Goal: Task Accomplishment & Management: Complete application form

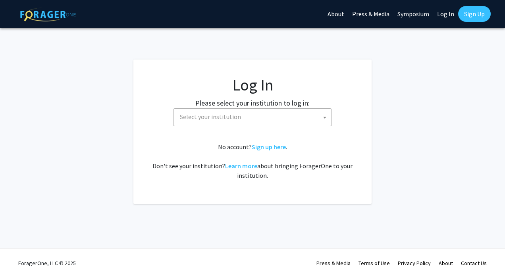
select select
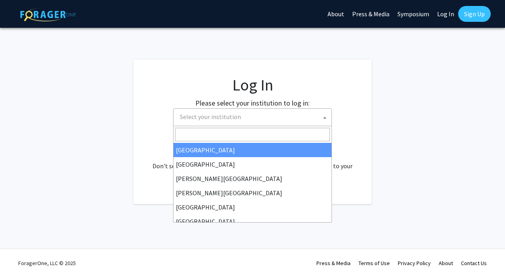
click at [287, 119] on span "Select your institution" at bounding box center [254, 117] width 155 height 16
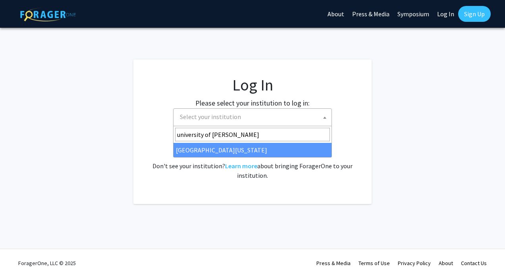
type input "university of ken"
select select "13"
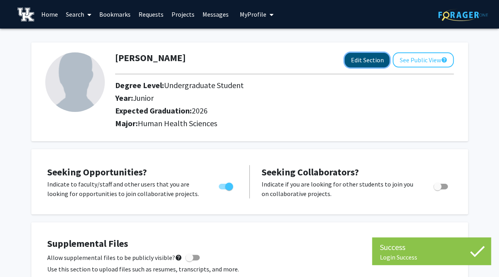
click at [361, 63] on button "Edit Section" at bounding box center [367, 60] width 45 height 15
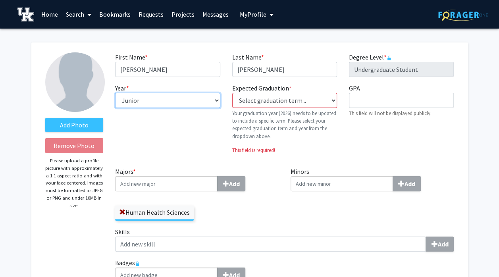
click at [148, 96] on select "--- First-year Sophomore Junior Senior Postbaccalaureate Certificate" at bounding box center [167, 100] width 105 height 15
select select "senior"
click at [115, 93] on select "--- First-year Sophomore Junior Senior Postbaccalaureate Certificate" at bounding box center [167, 100] width 105 height 15
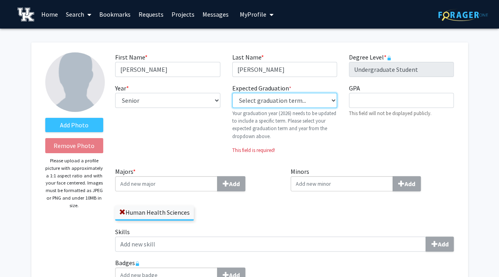
click at [274, 98] on select "Select graduation term... Previous: 2026 (Please select a specific term) Spring…" at bounding box center [284, 100] width 105 height 15
select select "34: spring_2026"
click at [232, 93] on select "Select graduation term... Previous: 2026 (Please select a specific term) Spring…" at bounding box center [284, 100] width 105 height 15
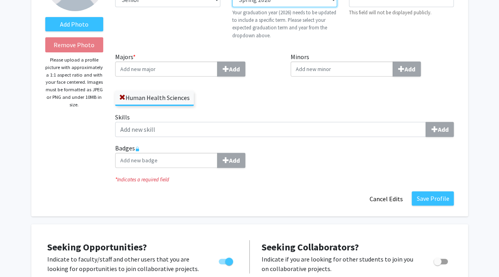
scroll to position [101, 0]
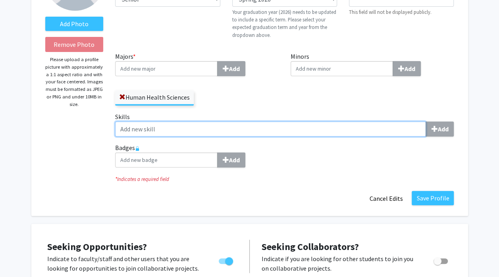
click at [308, 127] on input "Skills Add" at bounding box center [270, 128] width 311 height 15
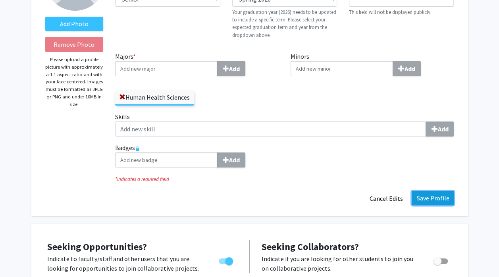
click at [434, 198] on button "Save Profile" at bounding box center [433, 198] width 42 height 14
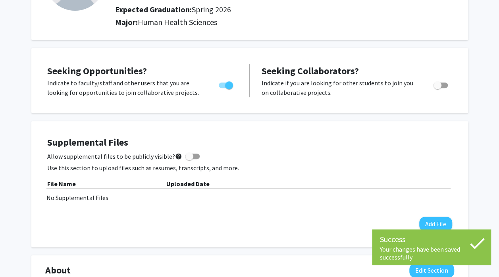
scroll to position [0, 0]
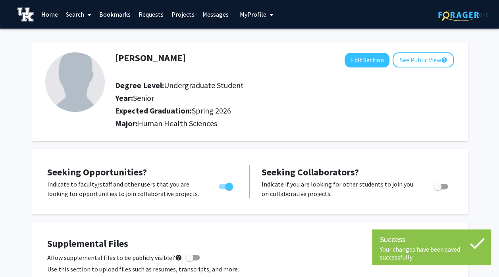
click at [83, 19] on link "Search" at bounding box center [78, 14] width 33 height 28
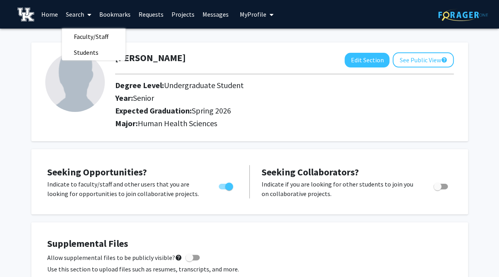
click at [181, 17] on link "Projects" at bounding box center [182, 14] width 31 height 28
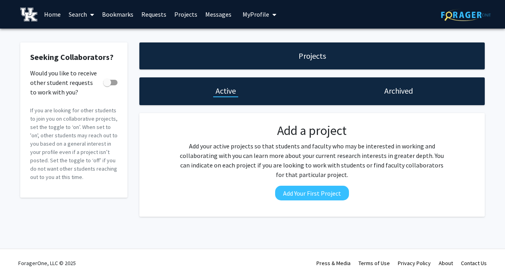
click at [48, 13] on link "Home" at bounding box center [52, 14] width 25 height 28
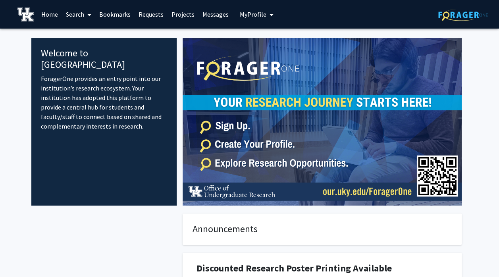
click at [78, 9] on link "Search" at bounding box center [78, 14] width 33 height 28
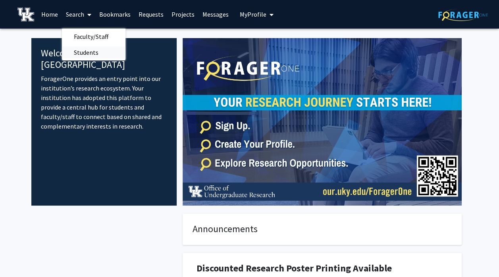
click at [89, 49] on span "Students" at bounding box center [86, 52] width 48 height 16
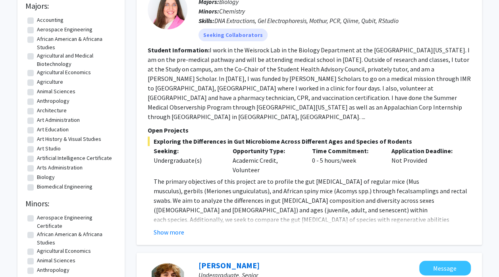
scroll to position [111, 0]
click at [175, 227] on button "Show more" at bounding box center [169, 232] width 31 height 10
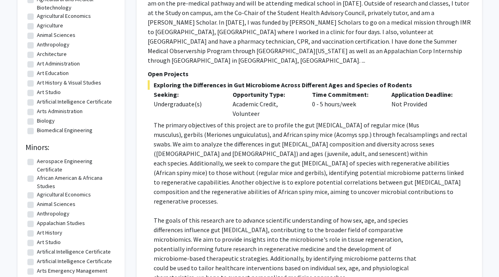
scroll to position [0, 0]
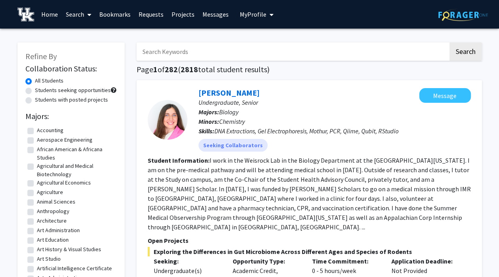
click at [80, 20] on link "Search" at bounding box center [78, 14] width 33 height 28
click at [79, 33] on span "Faculty/Staff" at bounding box center [91, 37] width 58 height 16
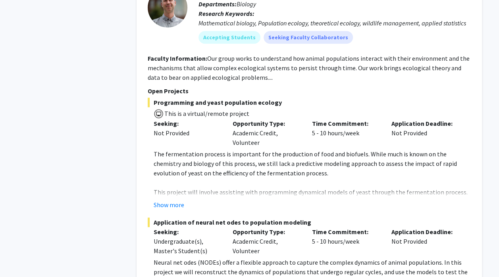
scroll to position [1817, 0]
click at [175, 200] on button "Show more" at bounding box center [169, 205] width 31 height 10
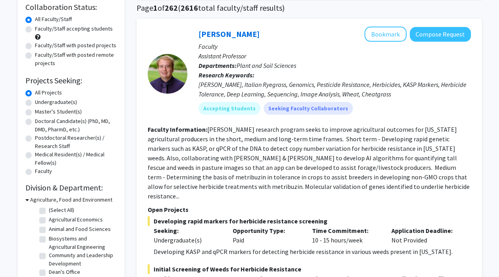
scroll to position [0, 0]
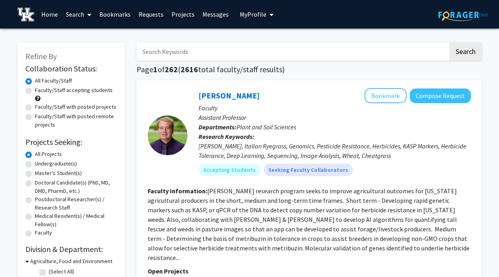
click at [231, 48] on input "Search Keywords" at bounding box center [293, 51] width 312 height 18
click at [449, 42] on button "Search" at bounding box center [465, 51] width 33 height 18
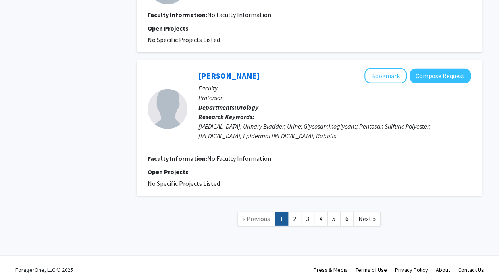
scroll to position [1104, 0]
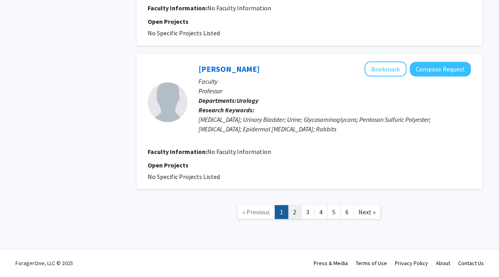
click at [300, 210] on link "2" at bounding box center [294, 212] width 13 height 14
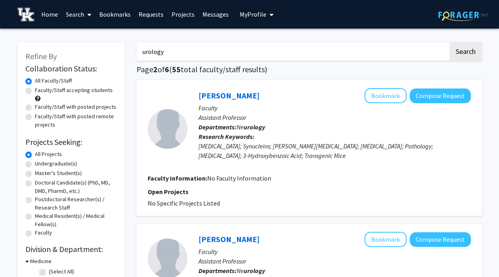
click at [173, 50] on input "urology" at bounding box center [293, 51] width 312 height 18
type input "u"
type input "medicine"
click at [449, 42] on button "Search" at bounding box center [465, 51] width 33 height 18
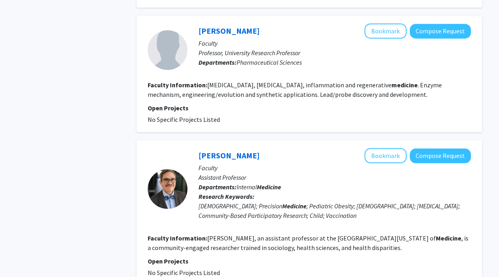
scroll to position [1890, 0]
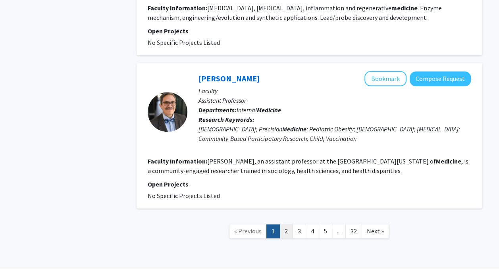
click at [287, 224] on link "2" at bounding box center [285, 231] width 13 height 14
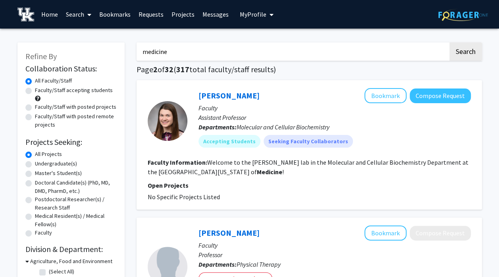
click at [101, 90] on label "Faculty/Staff accepting students" at bounding box center [74, 90] width 78 height 8
click at [40, 90] on input "Faculty/Staff accepting students" at bounding box center [37, 88] width 5 height 5
radio input "true"
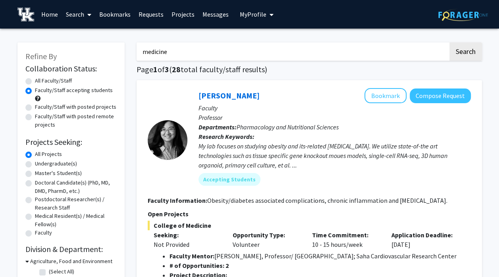
click at [102, 108] on label "Faculty/Staff with posted projects" at bounding box center [75, 107] width 81 height 8
click at [40, 108] on input "Faculty/Staff with posted projects" at bounding box center [37, 105] width 5 height 5
radio input "true"
click at [224, 48] on input "medicine" at bounding box center [293, 51] width 312 height 18
type input "m"
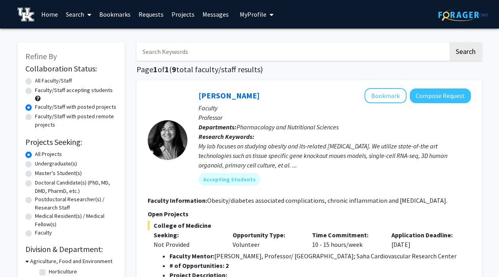
click at [449, 42] on button "Search" at bounding box center [465, 51] width 33 height 18
radio input "true"
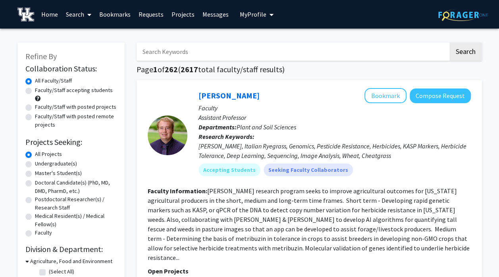
click at [69, 109] on label "Faculty/Staff with posted projects" at bounding box center [75, 107] width 81 height 8
click at [40, 108] on input "Faculty/Staff with posted projects" at bounding box center [37, 105] width 5 height 5
radio input "true"
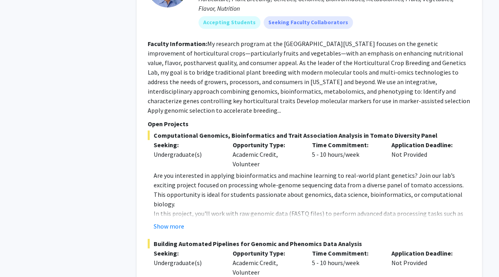
scroll to position [4253, 0]
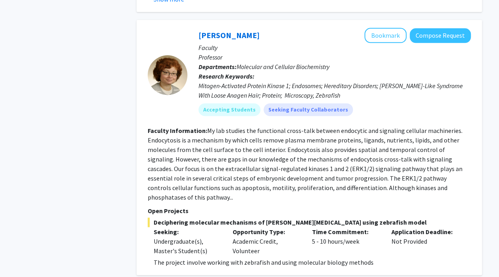
scroll to position [477, 0]
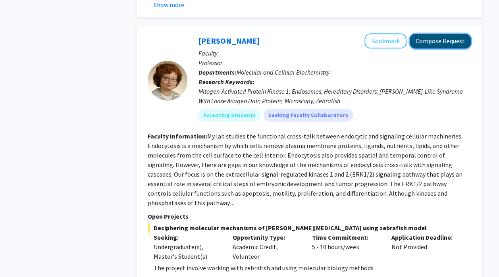
click at [437, 37] on button "Compose Request" at bounding box center [440, 41] width 61 height 15
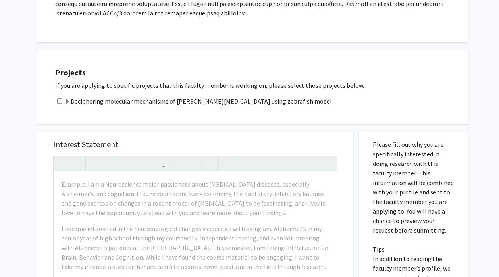
scroll to position [241, 0]
click at [228, 96] on label "Deciphering molecular mechanisms of [PERSON_NAME][MEDICAL_DATA] using zebrafish…" at bounding box center [198, 101] width 268 height 10
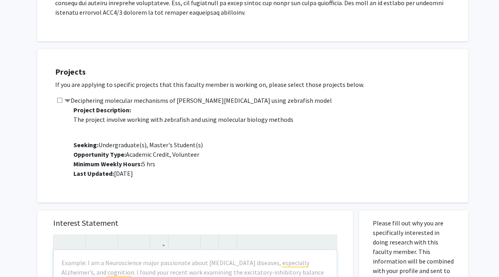
click at [61, 98] on input "checkbox" at bounding box center [59, 100] width 5 height 5
checkbox input "true"
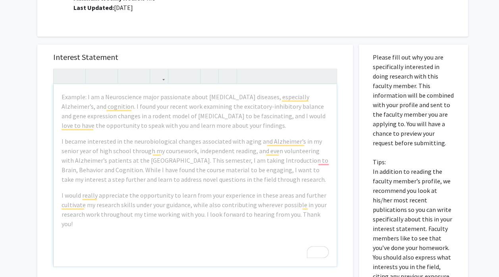
scroll to position [514, 0]
